Goal: Obtain resource: Obtain resource

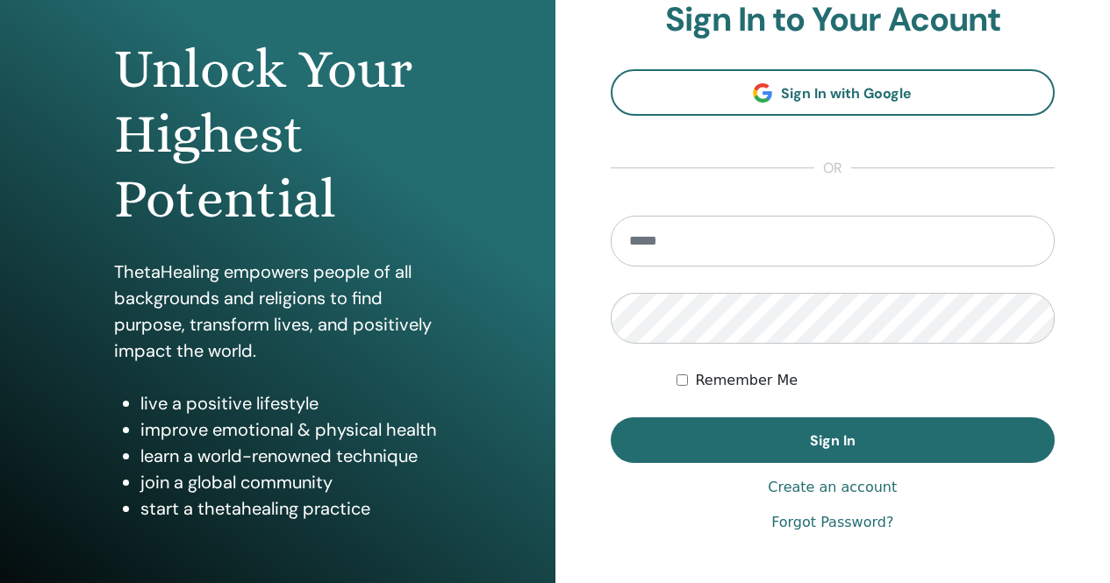
scroll to position [175, 0]
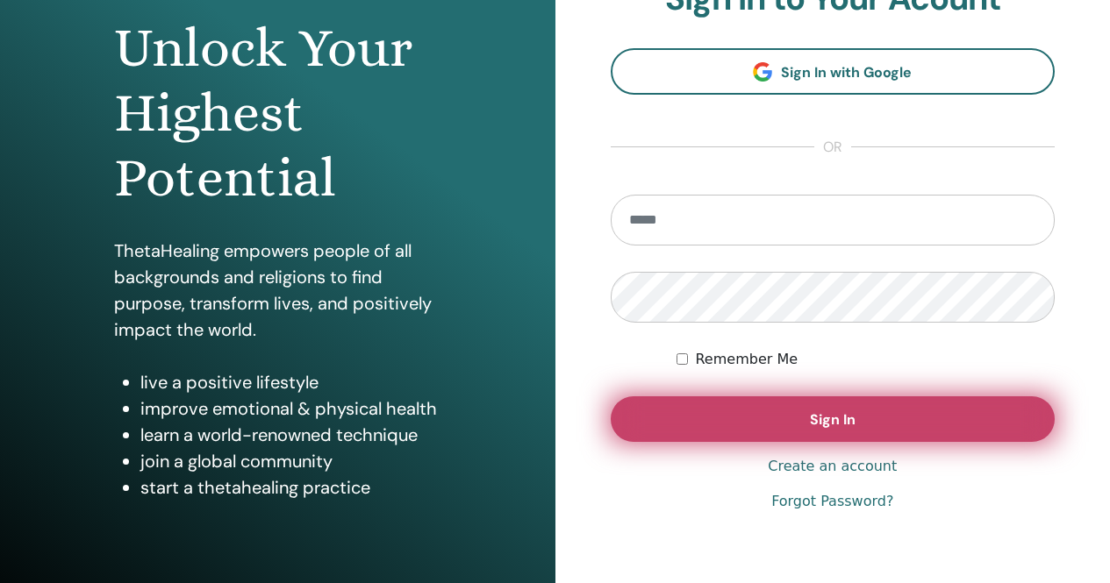
type input "**********"
click at [825, 417] on span "Sign In" at bounding box center [833, 420] width 46 height 18
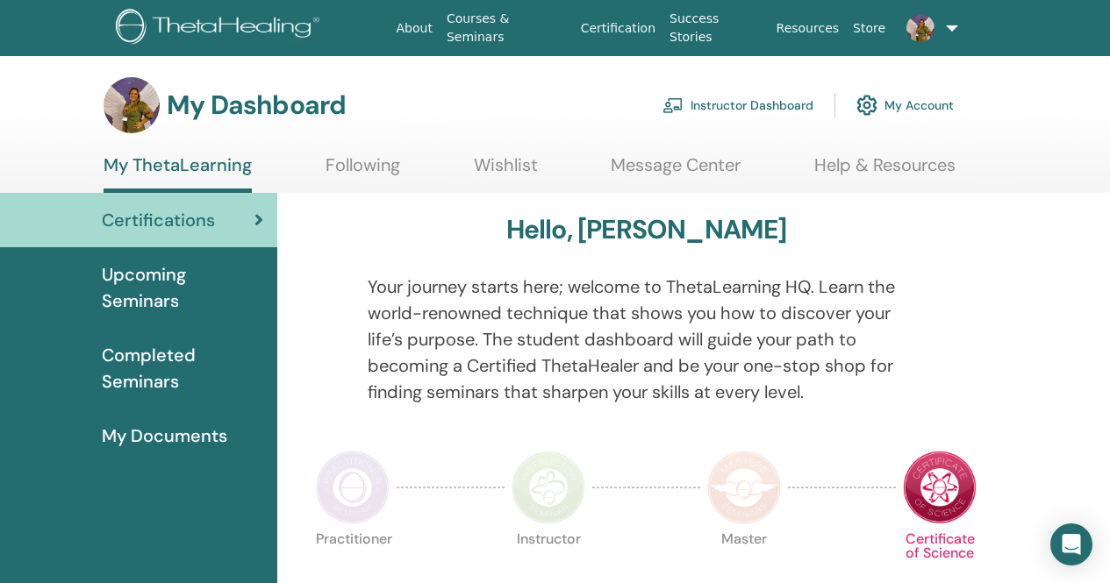
click at [737, 104] on link "Instructor Dashboard" at bounding box center [737, 105] width 151 height 39
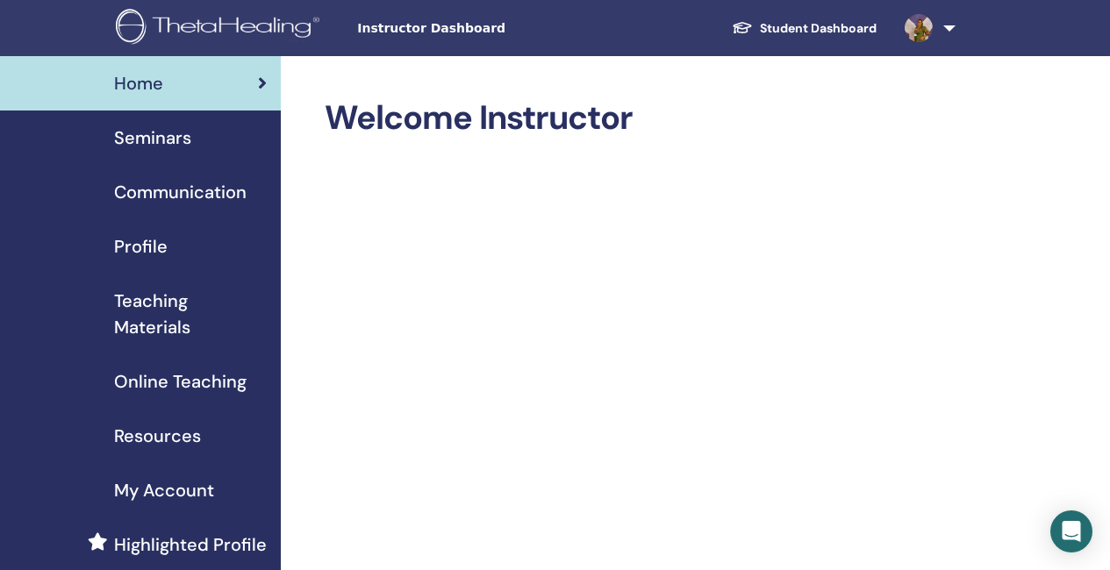
click at [177, 138] on span "Seminars" at bounding box center [152, 138] width 77 height 26
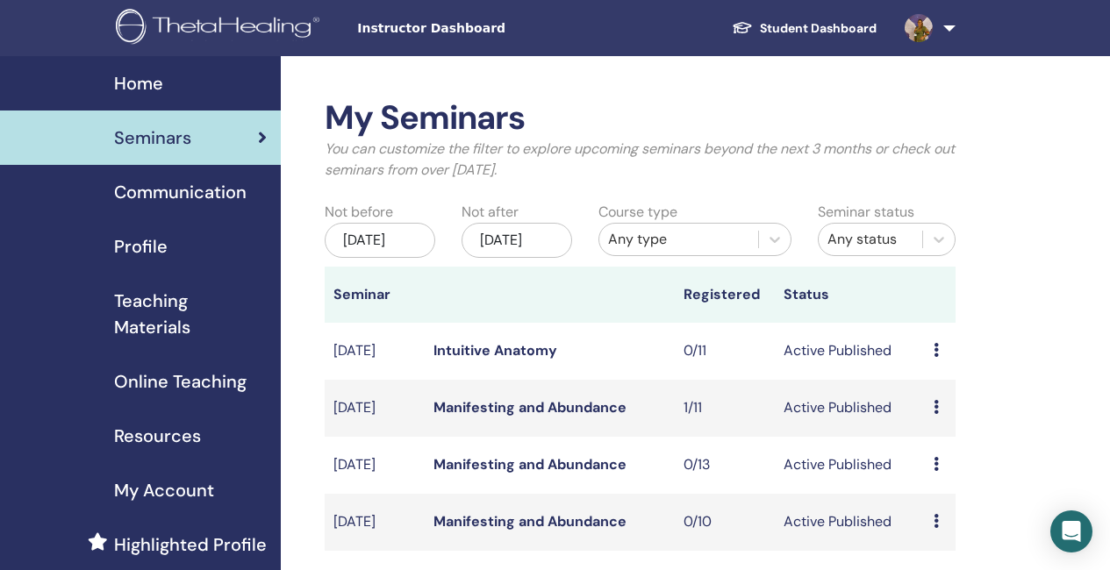
click at [174, 327] on span "Teaching Materials" at bounding box center [190, 314] width 153 height 53
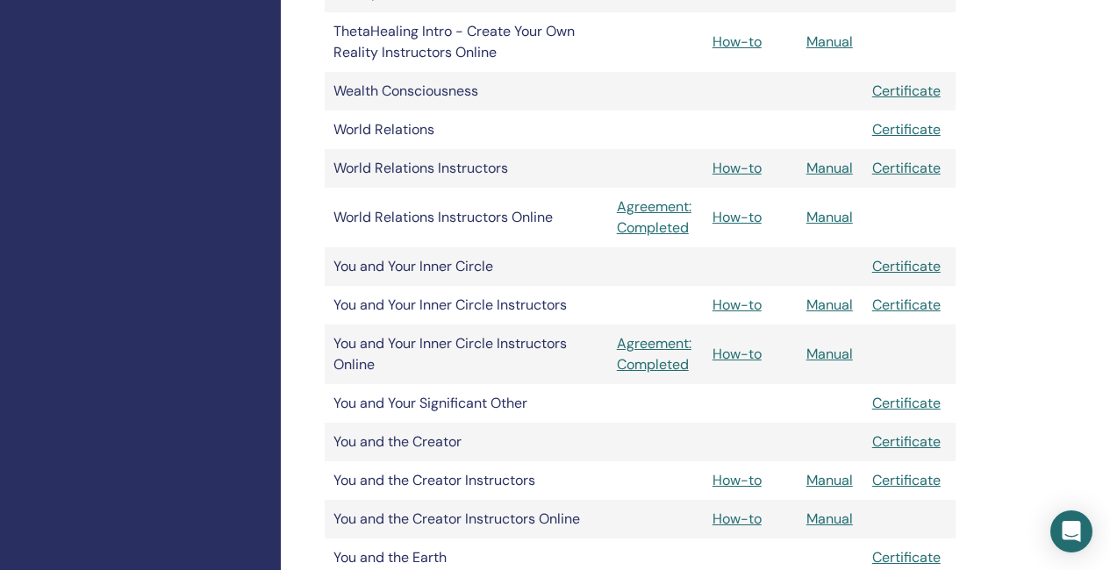
scroll to position [1667, 0]
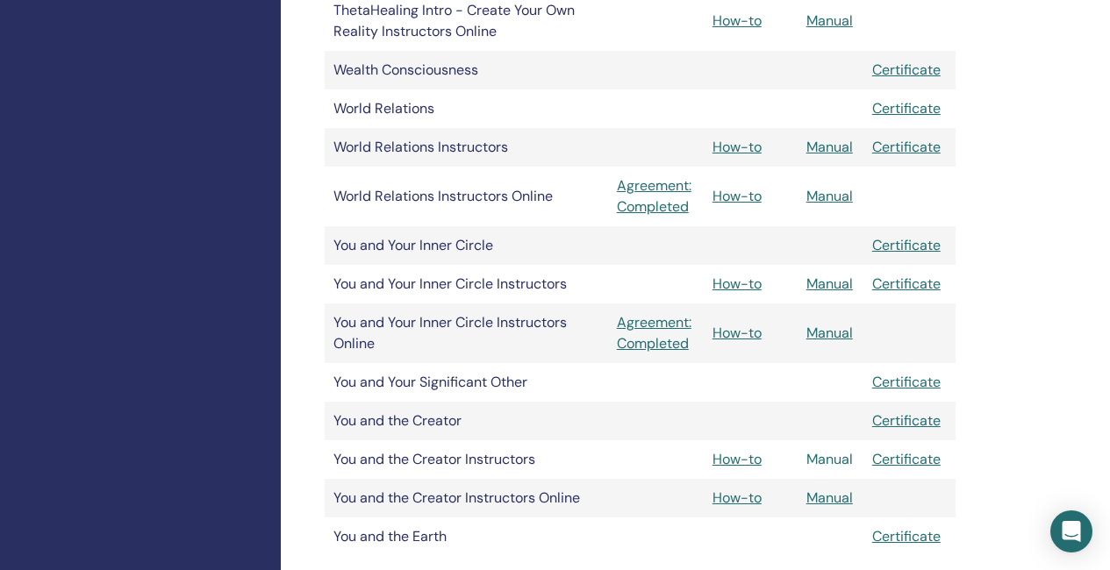
click at [842, 455] on link "Manual" at bounding box center [829, 459] width 46 height 18
